Goal: Transaction & Acquisition: Purchase product/service

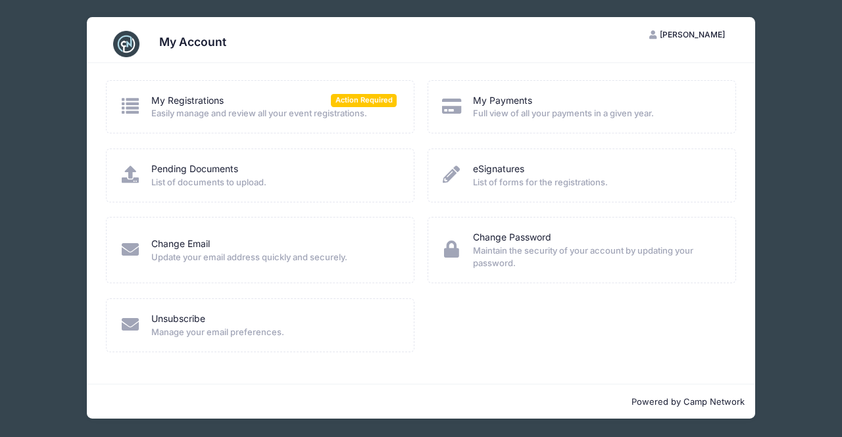
click at [192, 107] on span "Easily manage and review all your event registrations." at bounding box center [273, 113] width 245 height 13
click at [190, 101] on link "My Registrations" at bounding box center [187, 101] width 72 height 14
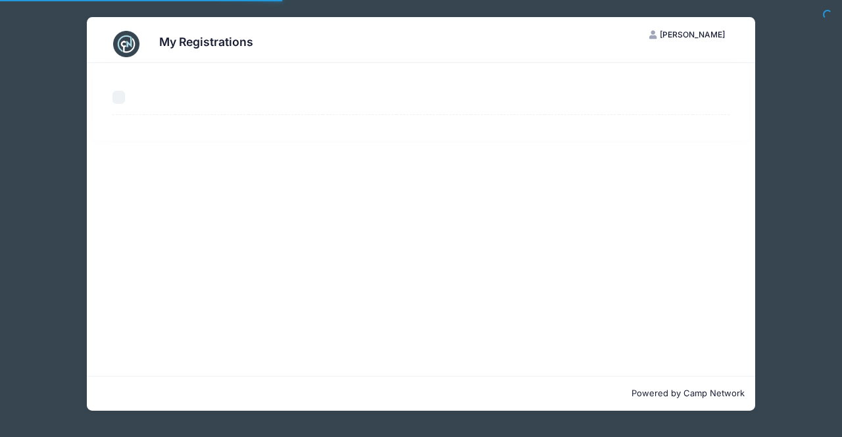
select select "50"
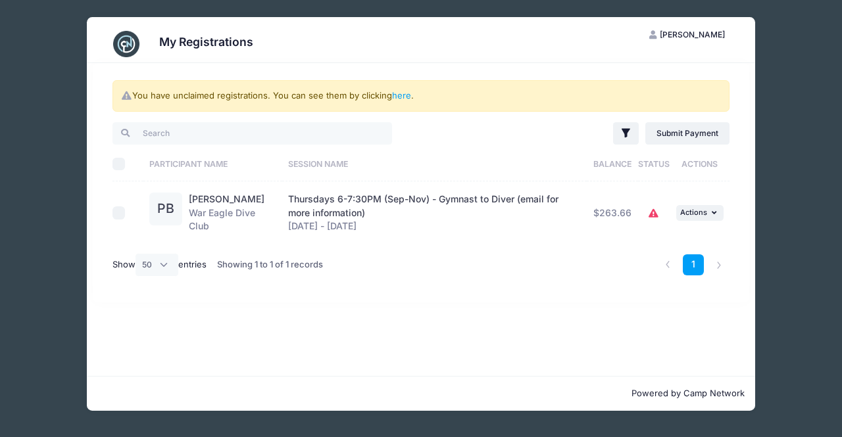
click at [654, 214] on icon at bounding box center [654, 214] width 11 height 0
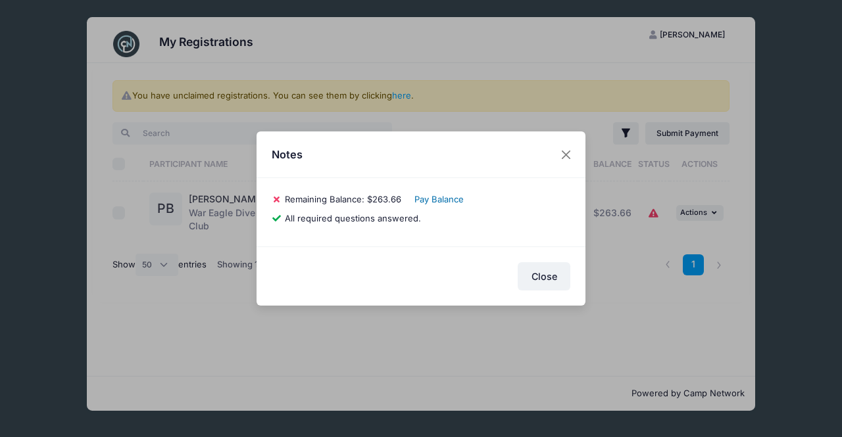
click at [450, 201] on link "Pay Balance" at bounding box center [438, 199] width 49 height 11
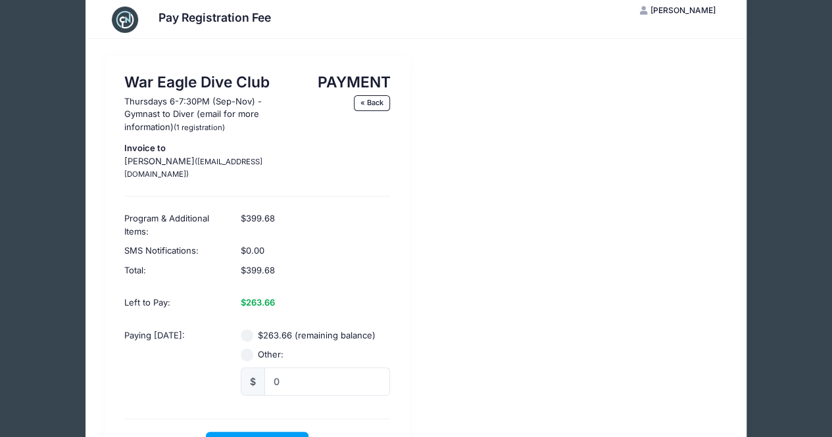
scroll to position [26, 0]
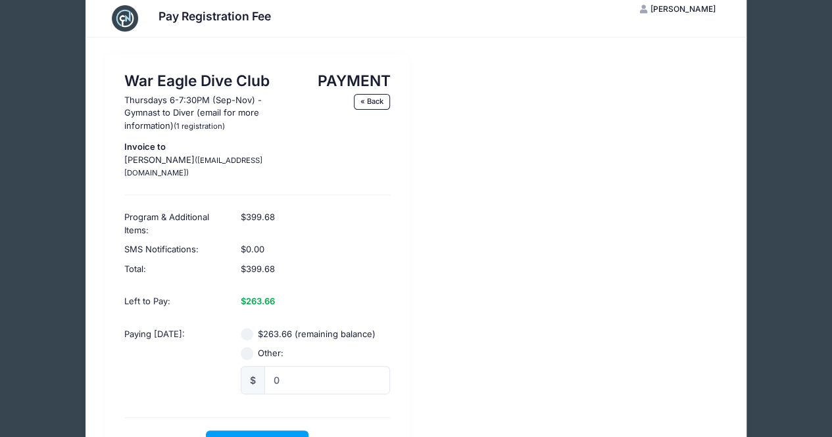
click at [250, 328] on input "$263.66 (remaining balance)" at bounding box center [247, 334] width 13 height 13
radio input "true"
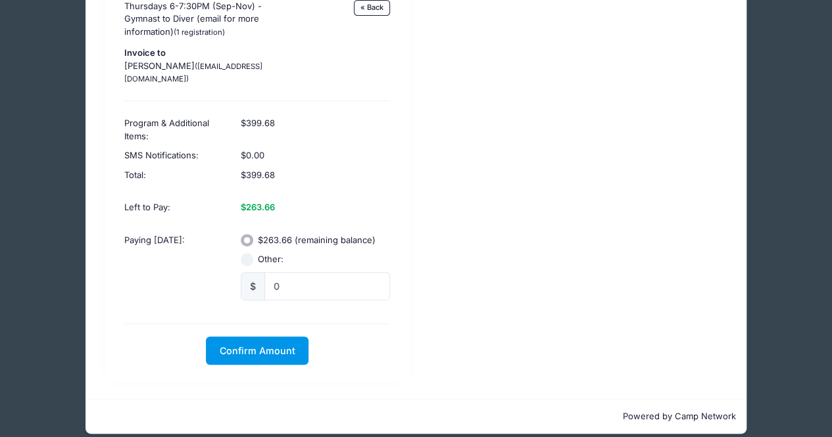
click at [246, 345] on span "Confirm Amount" at bounding box center [258, 350] width 76 height 11
click at [255, 339] on button "Pay with Card" at bounding box center [257, 351] width 90 height 28
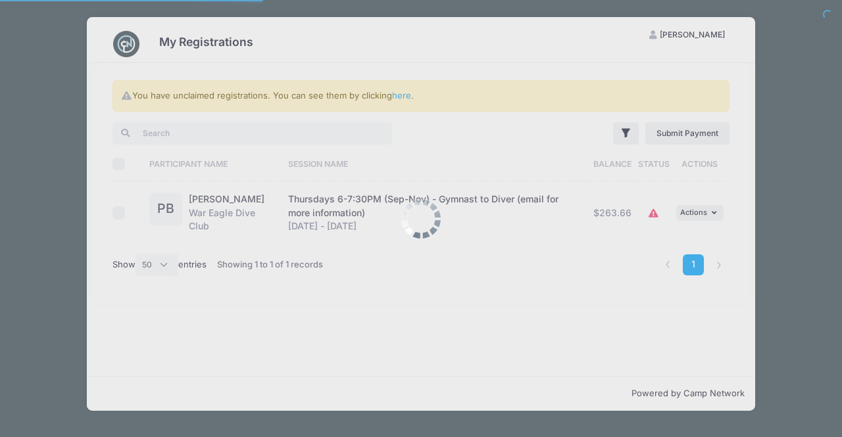
select select "50"
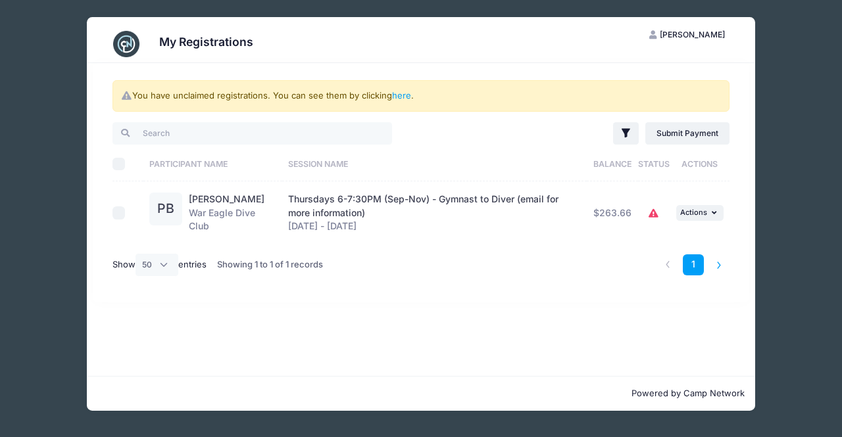
click at [716, 268] on li at bounding box center [719, 266] width 22 height 22
click at [718, 268] on li at bounding box center [719, 266] width 22 height 22
click at [401, 93] on link "here" at bounding box center [401, 95] width 19 height 11
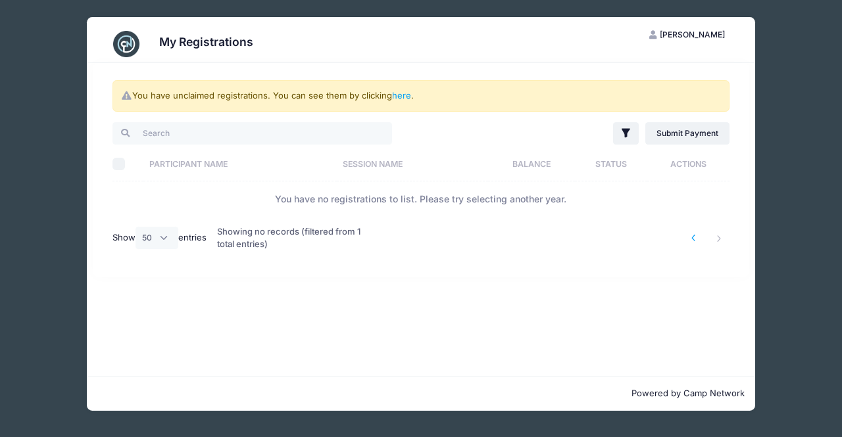
click at [699, 237] on li at bounding box center [694, 239] width 22 height 22
click at [47, 63] on div "My Registrations HB Heather Brock My Account Logout You have unclaimed registra…" at bounding box center [421, 214] width 802 height 428
click at [131, 47] on img at bounding box center [126, 44] width 26 height 26
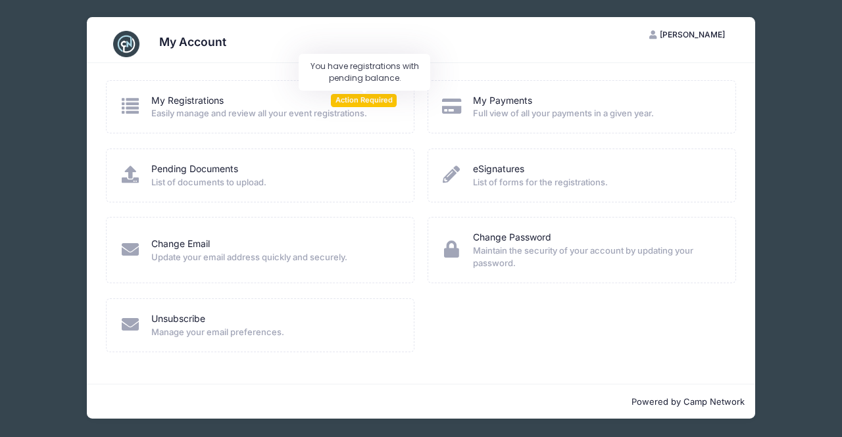
click at [355, 103] on span "Action Required" at bounding box center [364, 100] width 66 height 12
click at [298, 95] on div "My Registrations Action Required" at bounding box center [273, 101] width 245 height 14
click at [191, 172] on link "Pending Documents" at bounding box center [194, 169] width 87 height 14
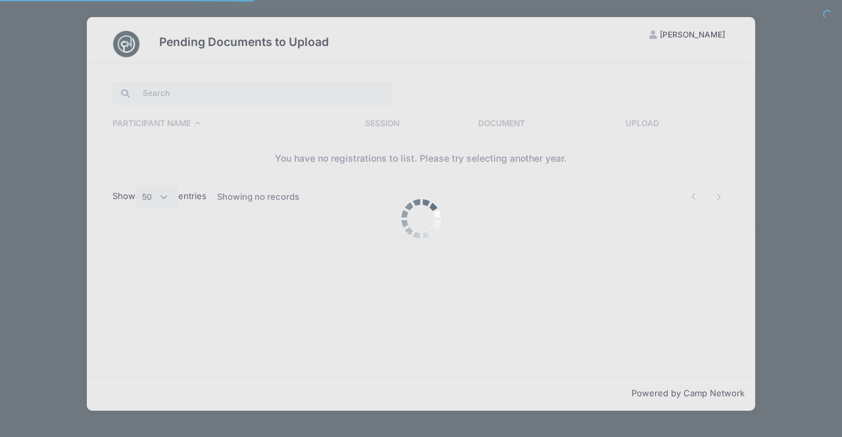
select select "50"
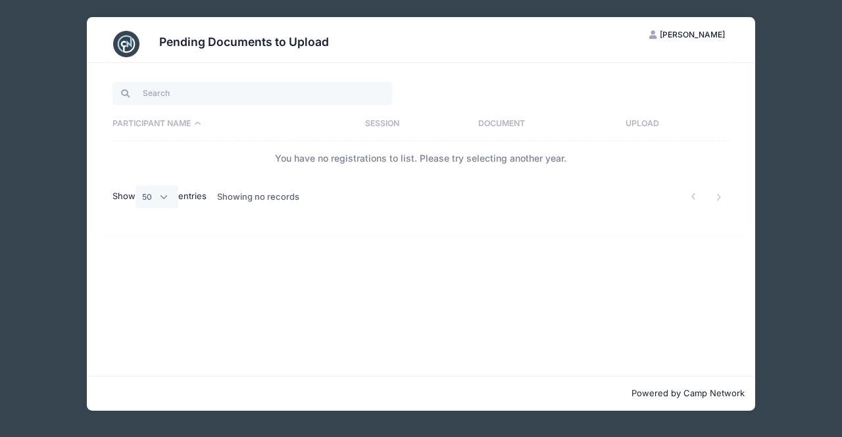
click at [44, 166] on div "Pending Documents to Upload HB [PERSON_NAME] My Account Logout Participant Name…" at bounding box center [421, 214] width 802 height 428
click at [132, 37] on img at bounding box center [126, 44] width 26 height 26
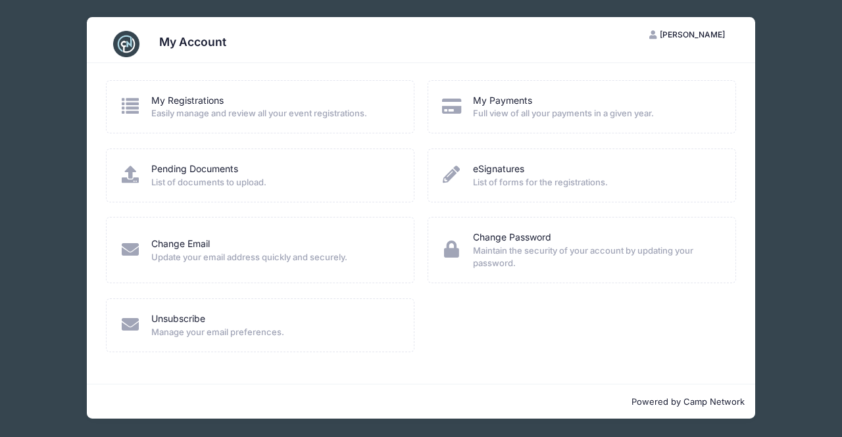
click at [9, 107] on div "My Account HB Heather Brock My Account Logout My Registrations" at bounding box center [421, 218] width 842 height 437
click at [128, 49] on img at bounding box center [126, 44] width 26 height 26
click at [189, 104] on link "My Registrations" at bounding box center [187, 101] width 72 height 14
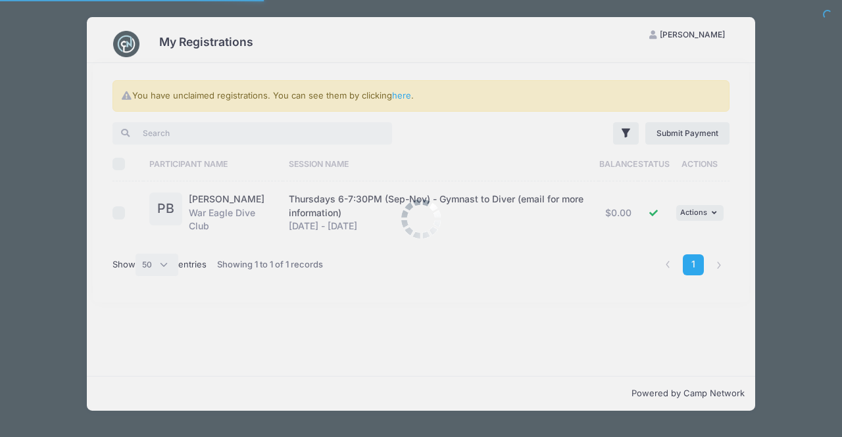
select select "50"
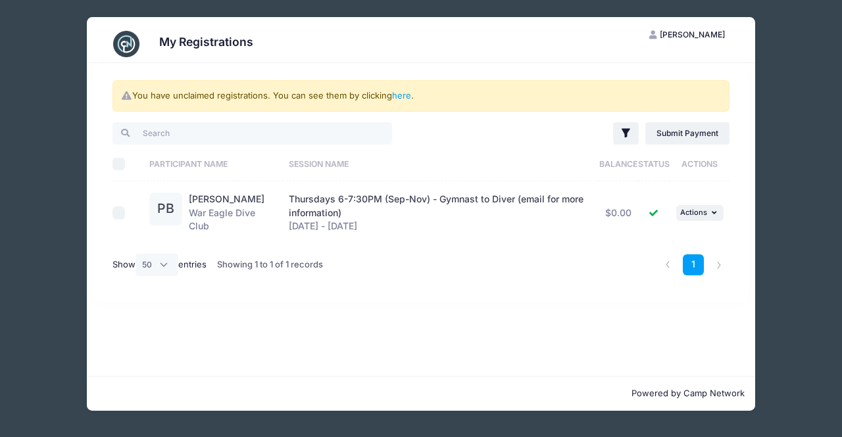
click at [129, 49] on img at bounding box center [126, 44] width 26 height 26
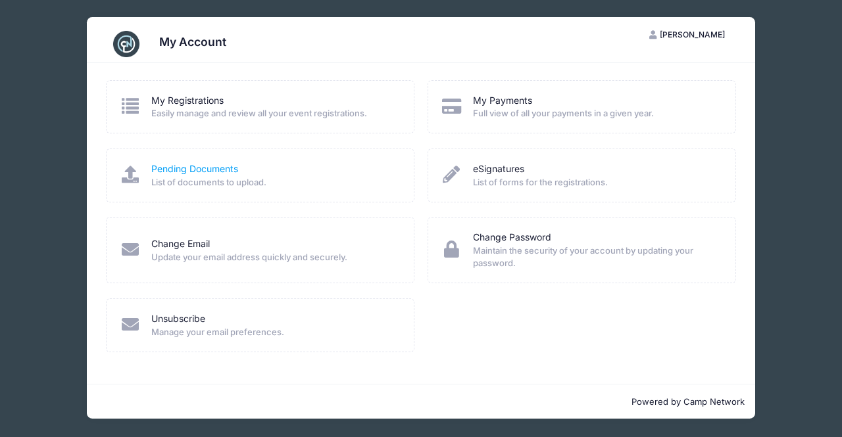
click at [197, 169] on link "Pending Documents" at bounding box center [194, 169] width 87 height 14
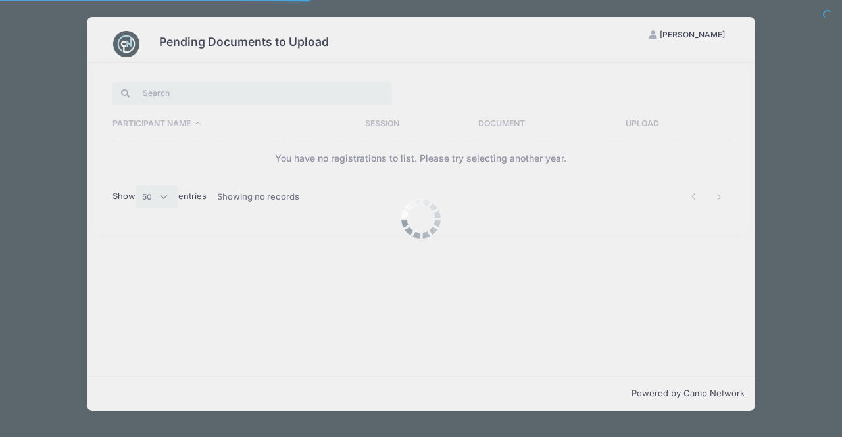
select select "50"
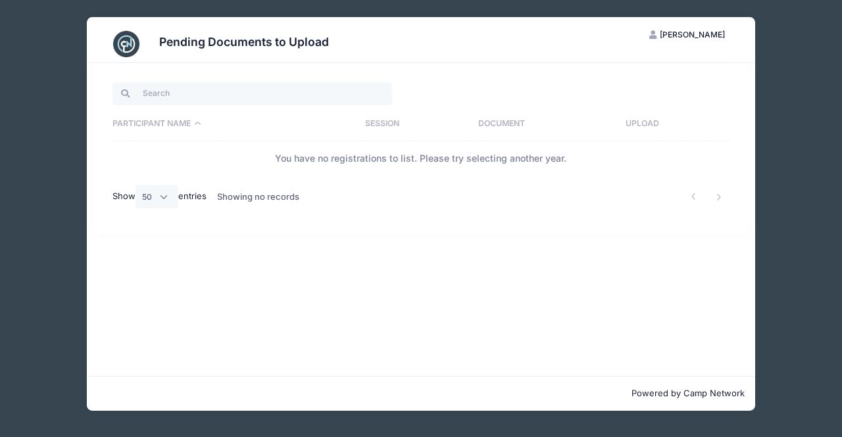
click at [126, 40] on img at bounding box center [126, 44] width 26 height 26
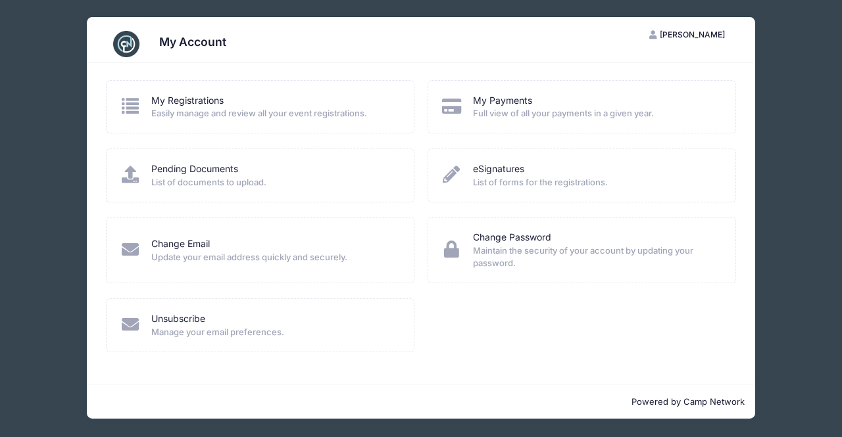
click at [43, 139] on div "My Account HB Heather Brock My Account Logout My Registrations Easily manage an…" at bounding box center [421, 218] width 802 height 436
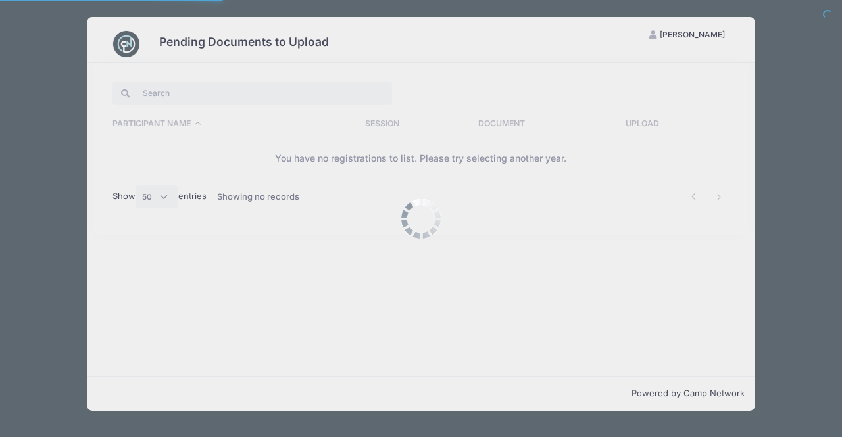
select select "50"
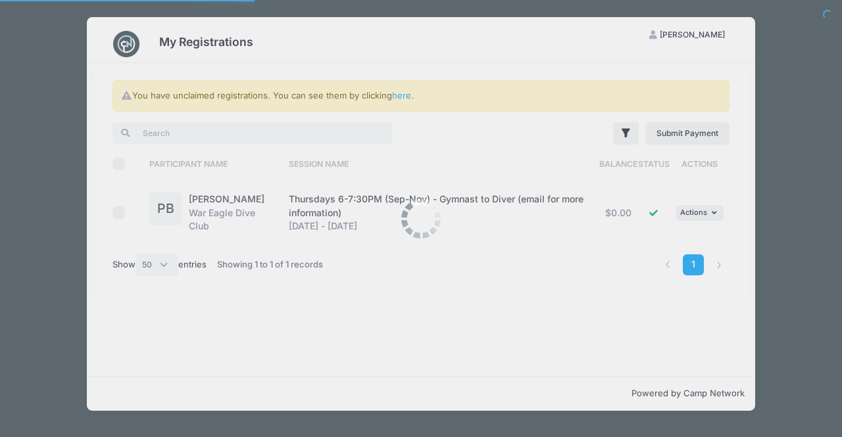
select select "50"
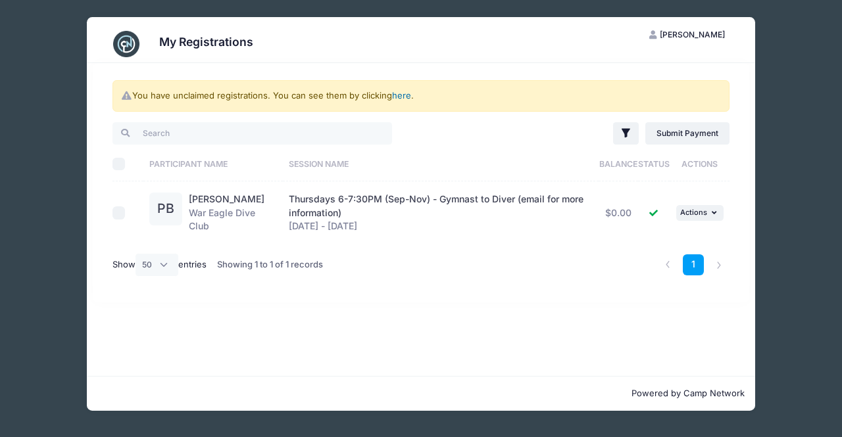
click at [404, 95] on link "here" at bounding box center [401, 95] width 19 height 11
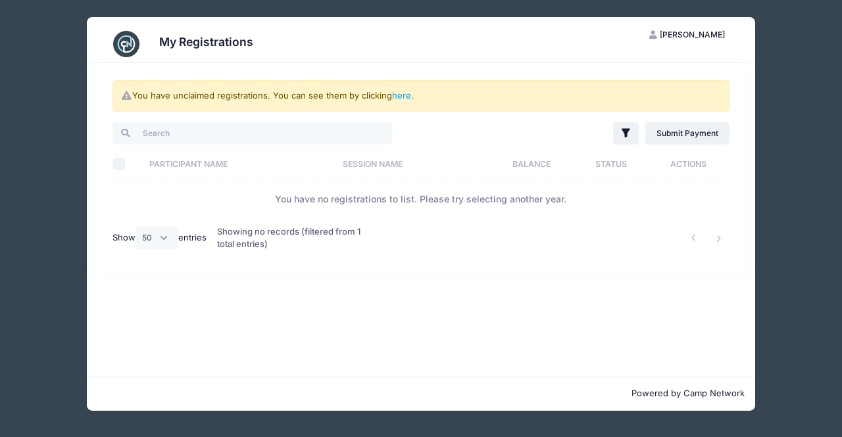
click at [34, 62] on div "My Registrations HB Heather Brock My Account Logout You have unclaimed registra…" at bounding box center [421, 214] width 802 height 428
